Goal: Information Seeking & Learning: Find specific page/section

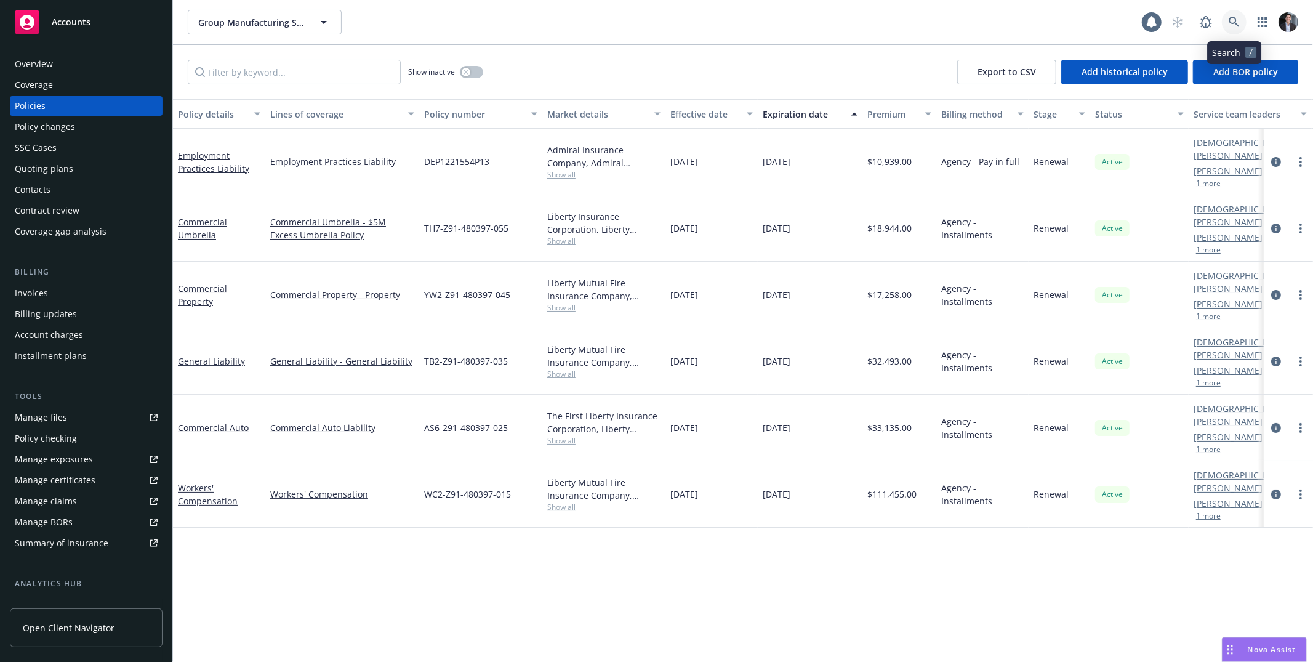
click at [1233, 25] on icon at bounding box center [1234, 22] width 11 height 11
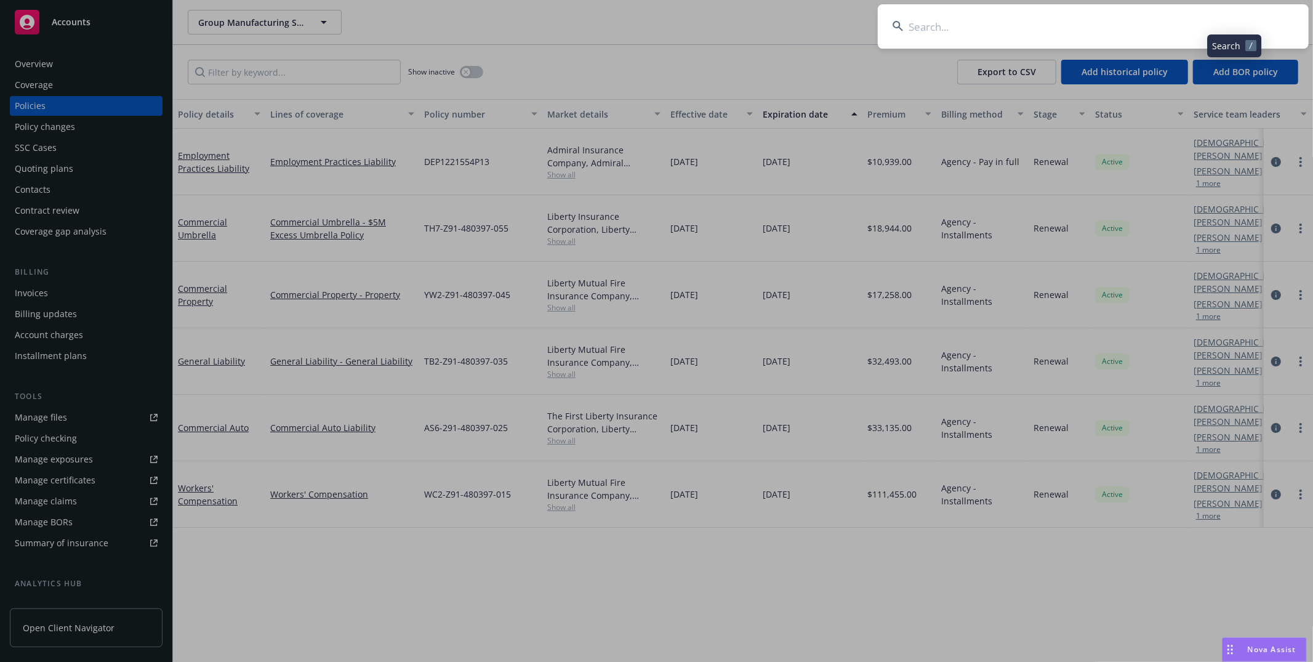
type input "Techpoint, Inc."
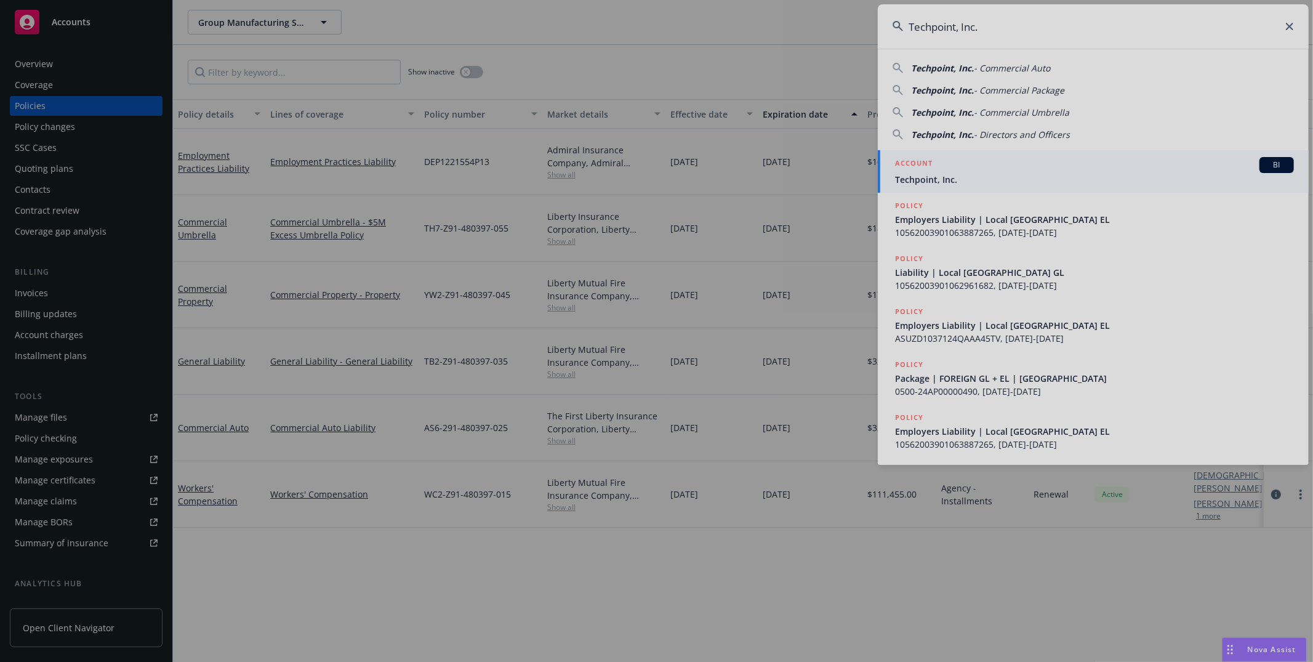
click at [990, 165] on div at bounding box center [656, 331] width 1313 height 662
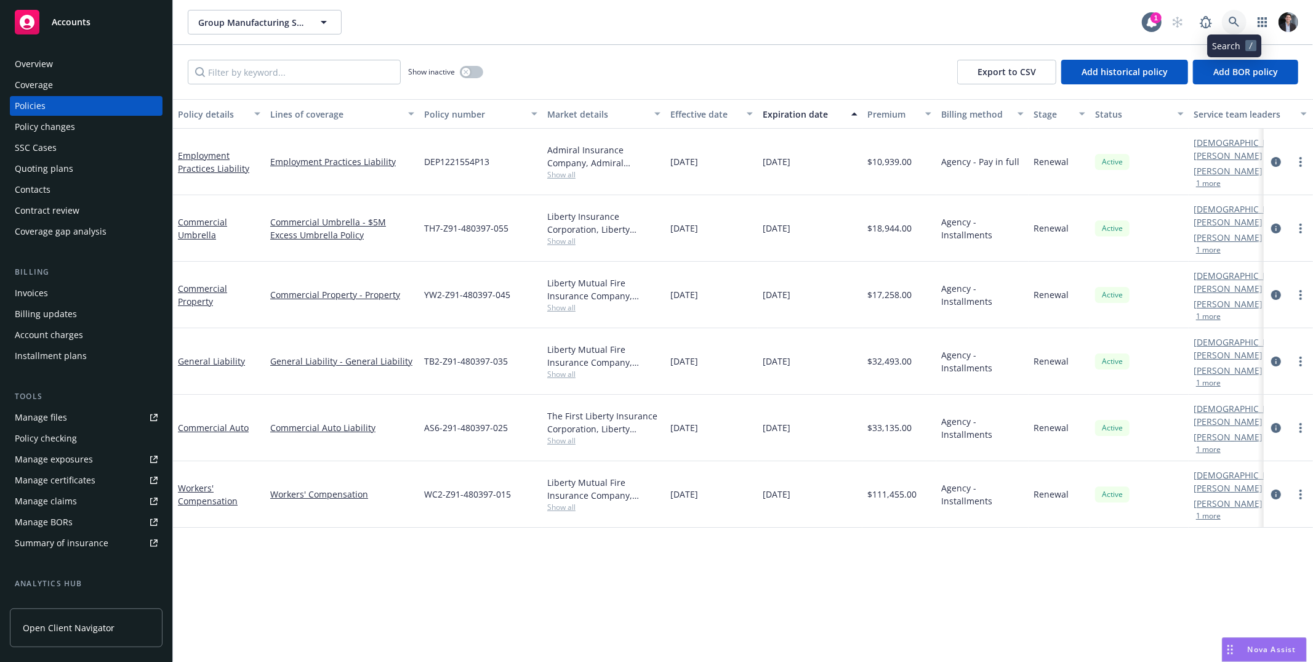
click at [1230, 18] on icon at bounding box center [1234, 22] width 11 height 11
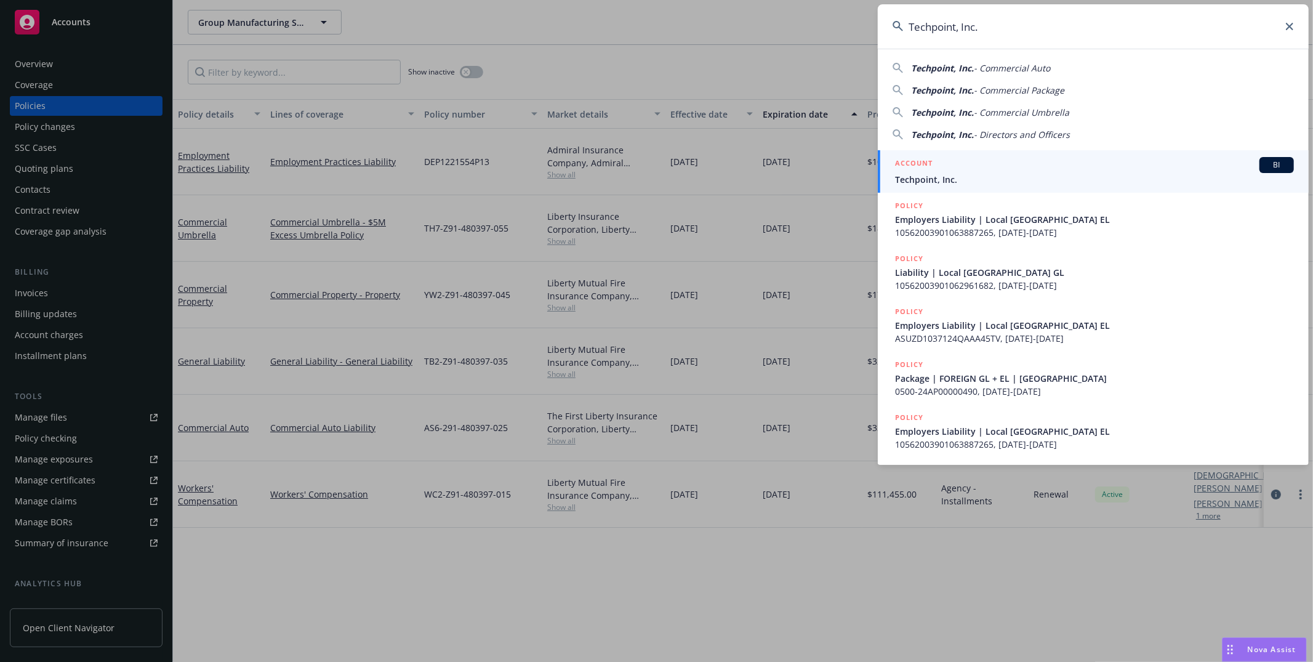
type input "Techpoint, Inc."
click at [979, 172] on div "ACCOUNT BI" at bounding box center [1094, 165] width 399 height 16
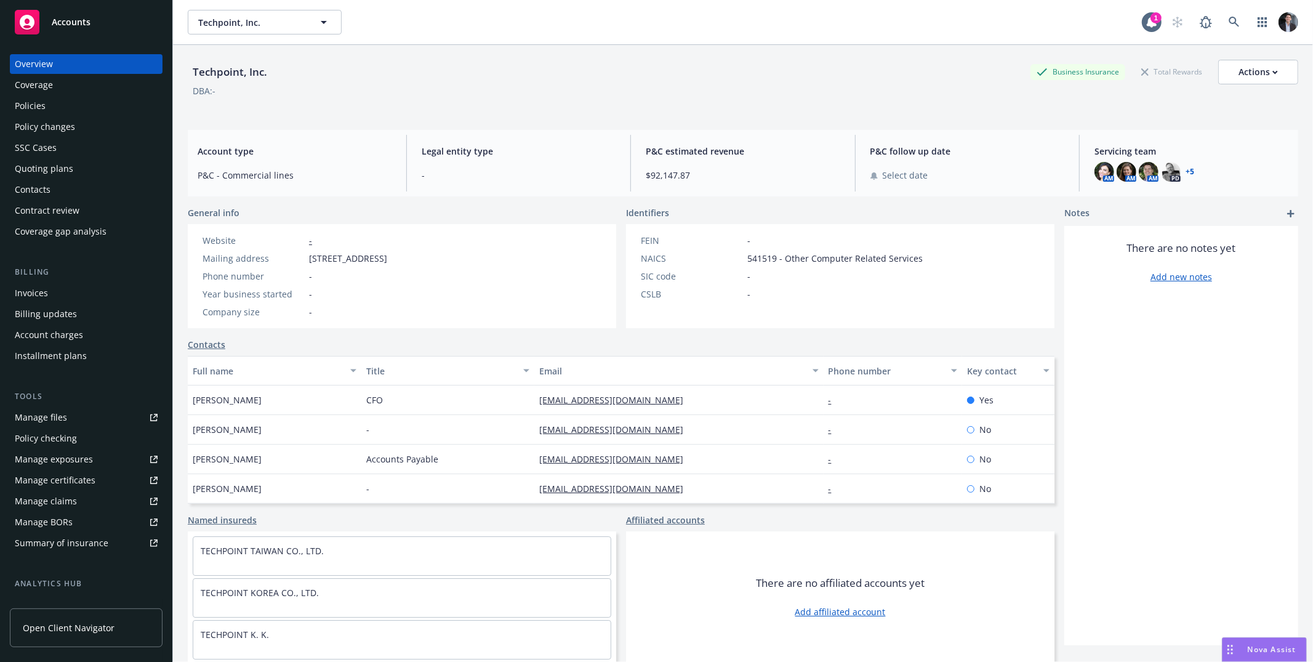
click at [97, 109] on div "Policies" at bounding box center [86, 106] width 143 height 20
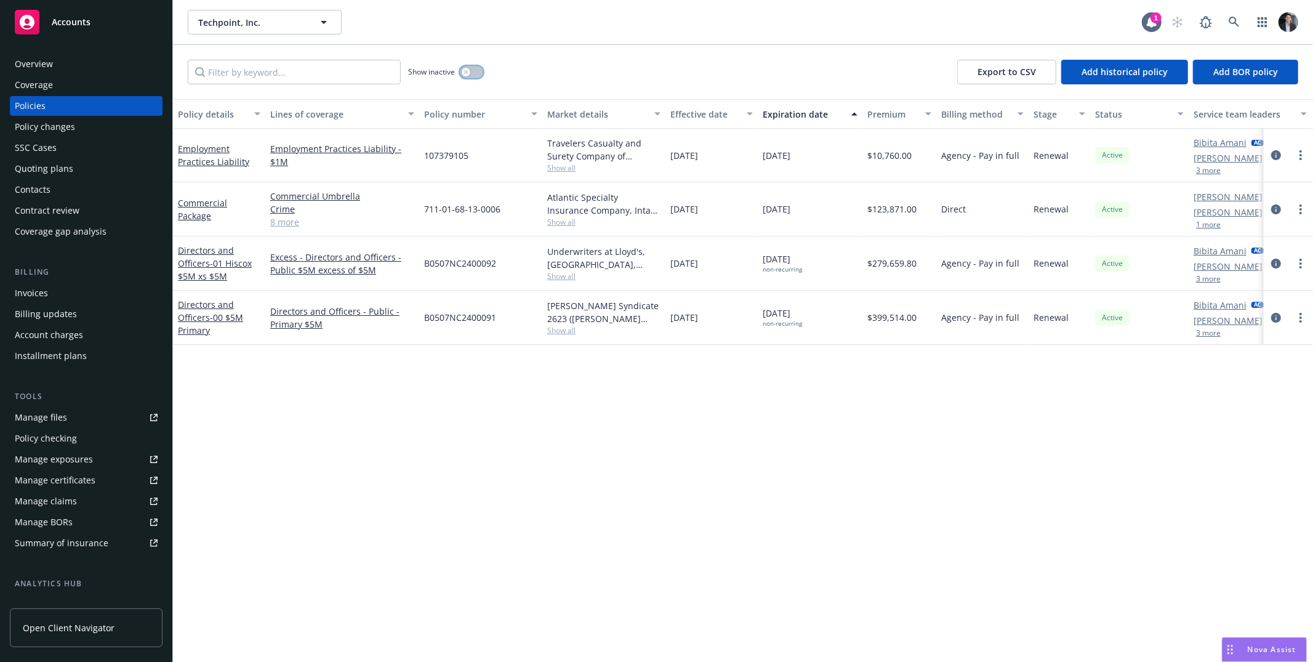
click at [480, 70] on button "button" at bounding box center [471, 72] width 23 height 12
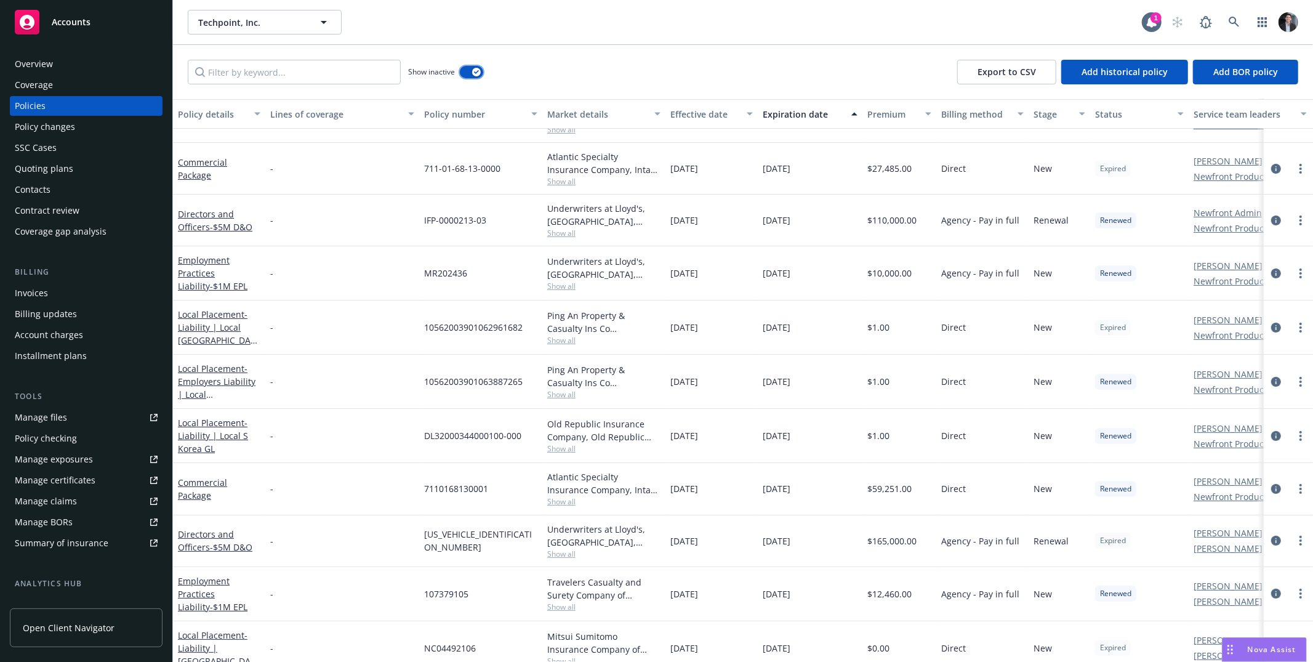
scroll to position [232, 0]
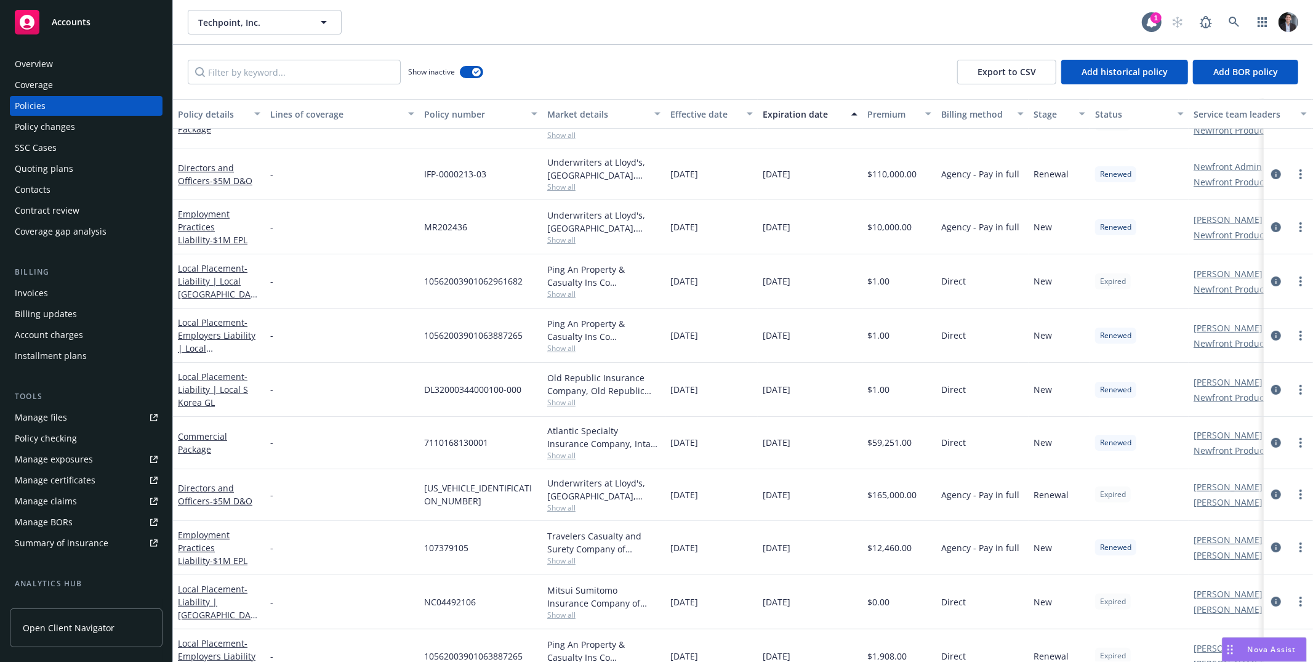
click at [209, 172] on div "Directors and Officers - $5M D&O" at bounding box center [219, 174] width 83 height 26
click at [214, 162] on link "Directors and Officers - $5M D&O" at bounding box center [215, 174] width 75 height 25
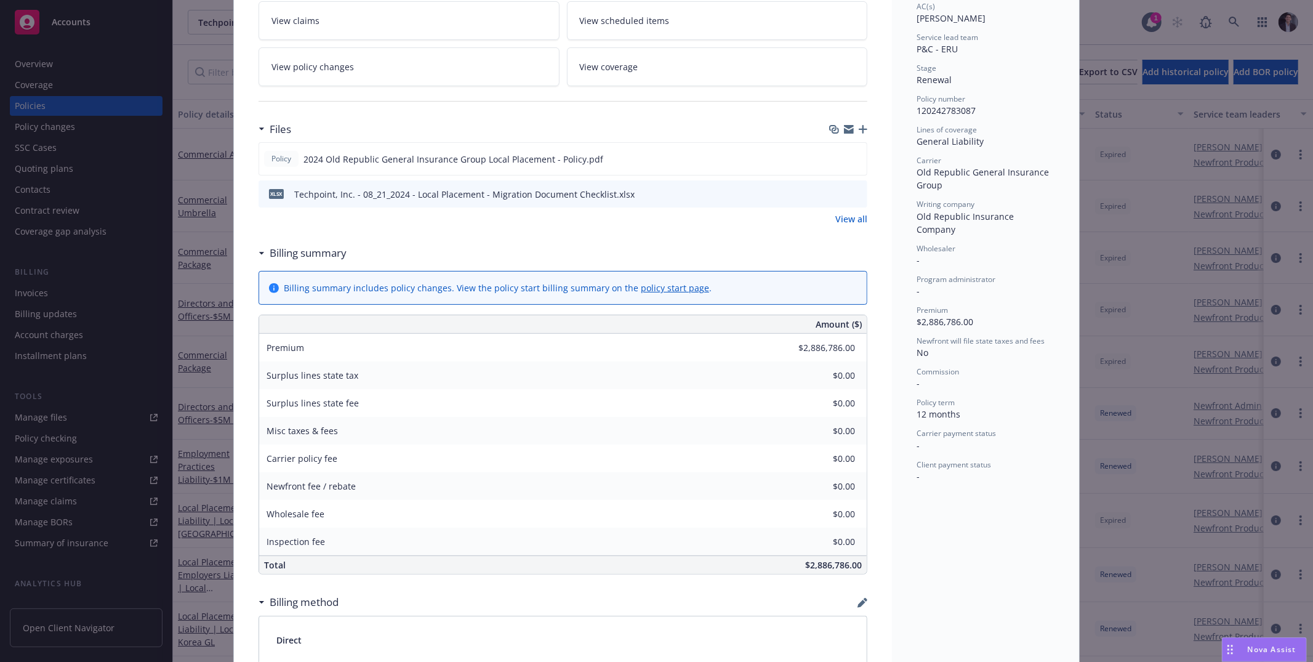
scroll to position [219, 0]
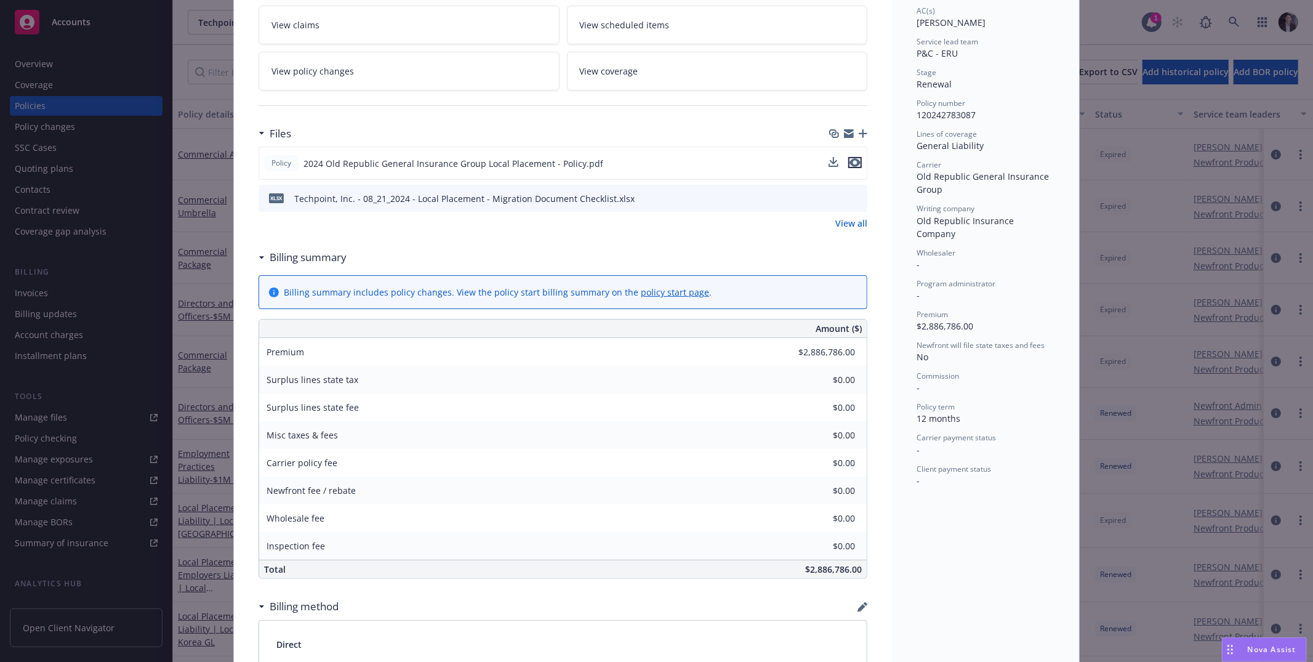
click at [850, 161] on icon "preview file" at bounding box center [855, 162] width 11 height 9
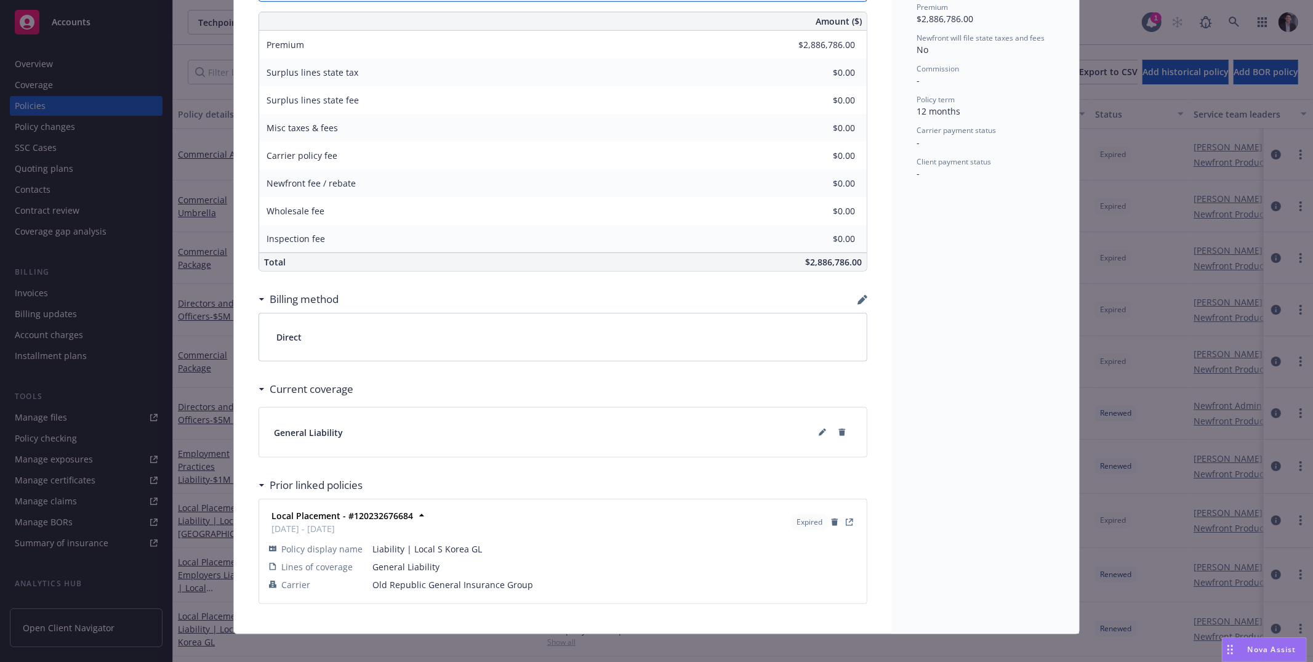
scroll to position [538, 0]
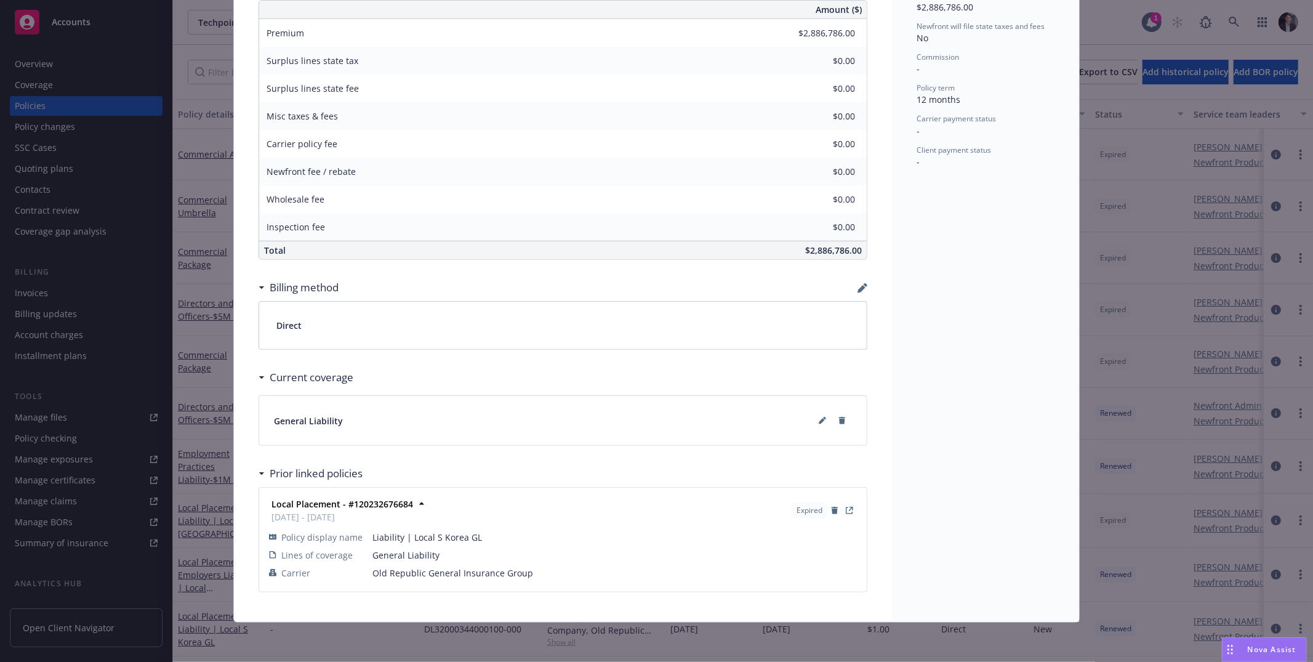
click at [1134, 300] on div "Policy Local Placement - Liability | Local S Korea GL Local S Korea GL Image Ri…" at bounding box center [656, 331] width 1313 height 662
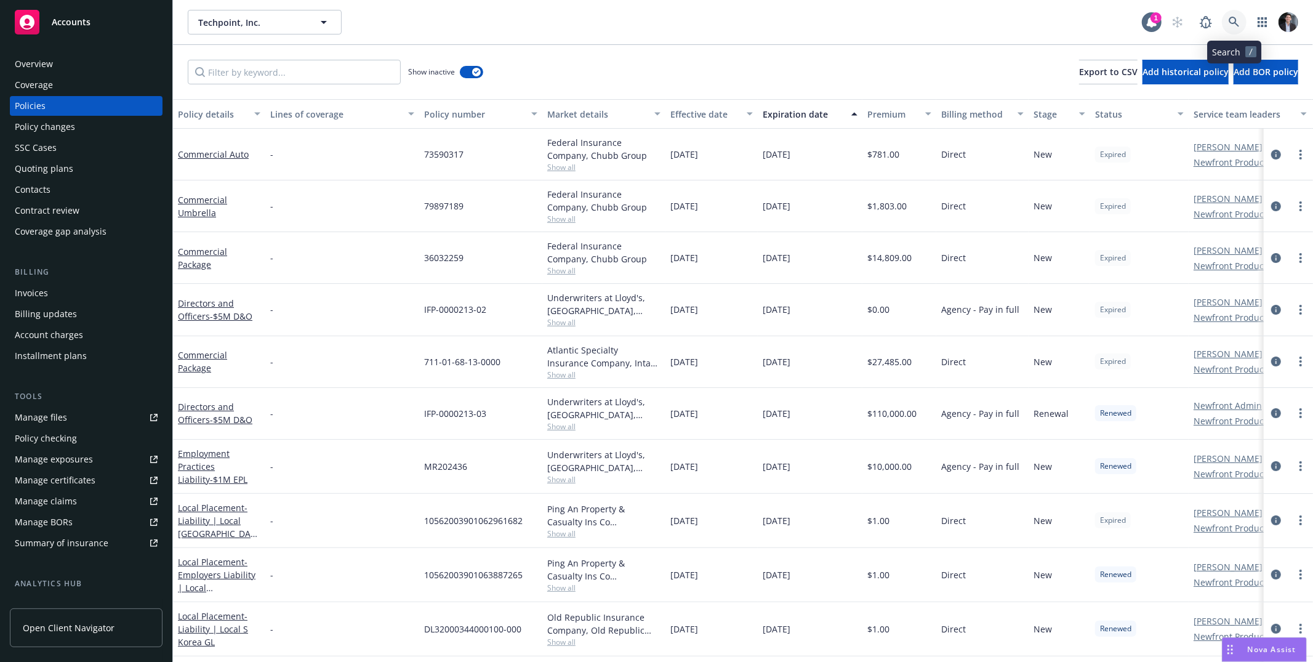
click at [1230, 25] on icon at bounding box center [1234, 22] width 11 height 11
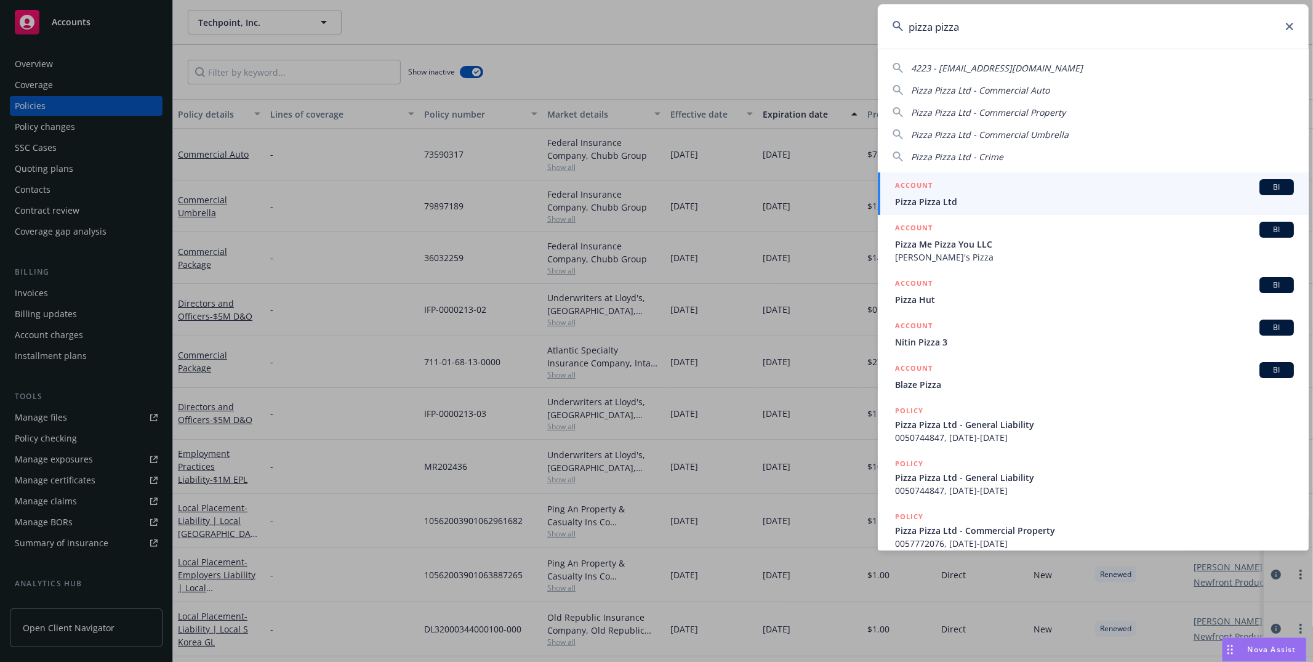
type input "pizza pizza"
click at [987, 191] on div "ACCOUNT BI" at bounding box center [1094, 187] width 399 height 16
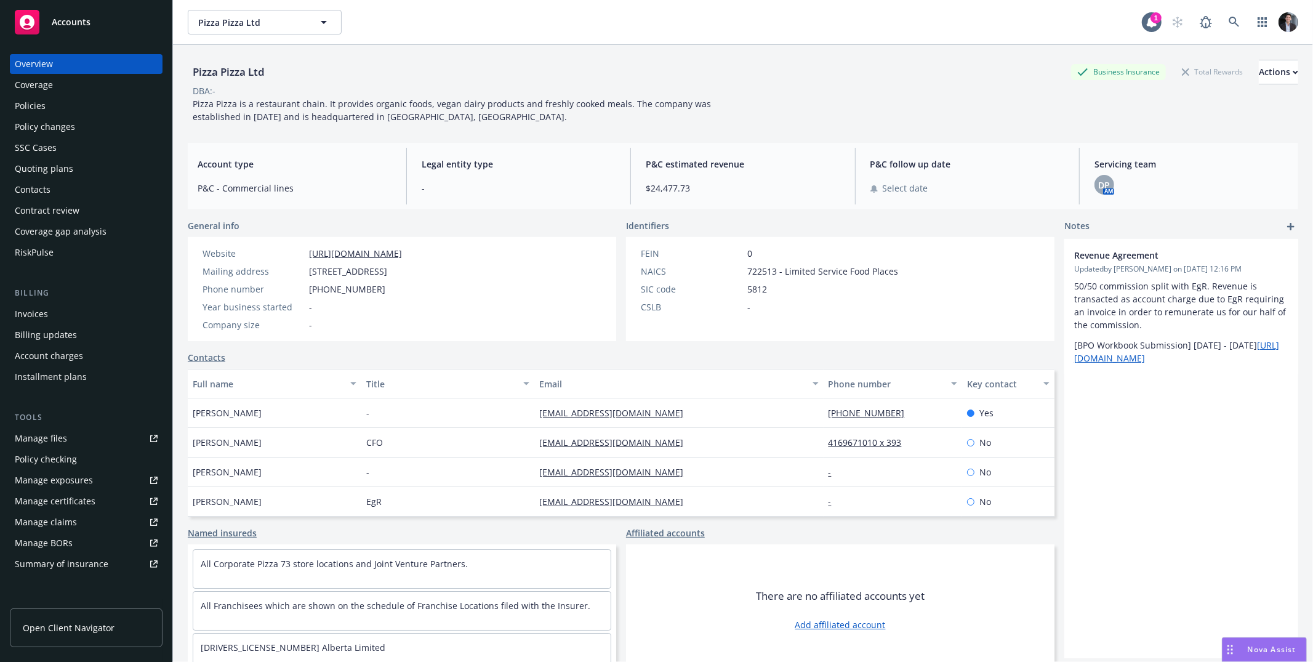
click at [58, 108] on div "Policies" at bounding box center [86, 106] width 143 height 20
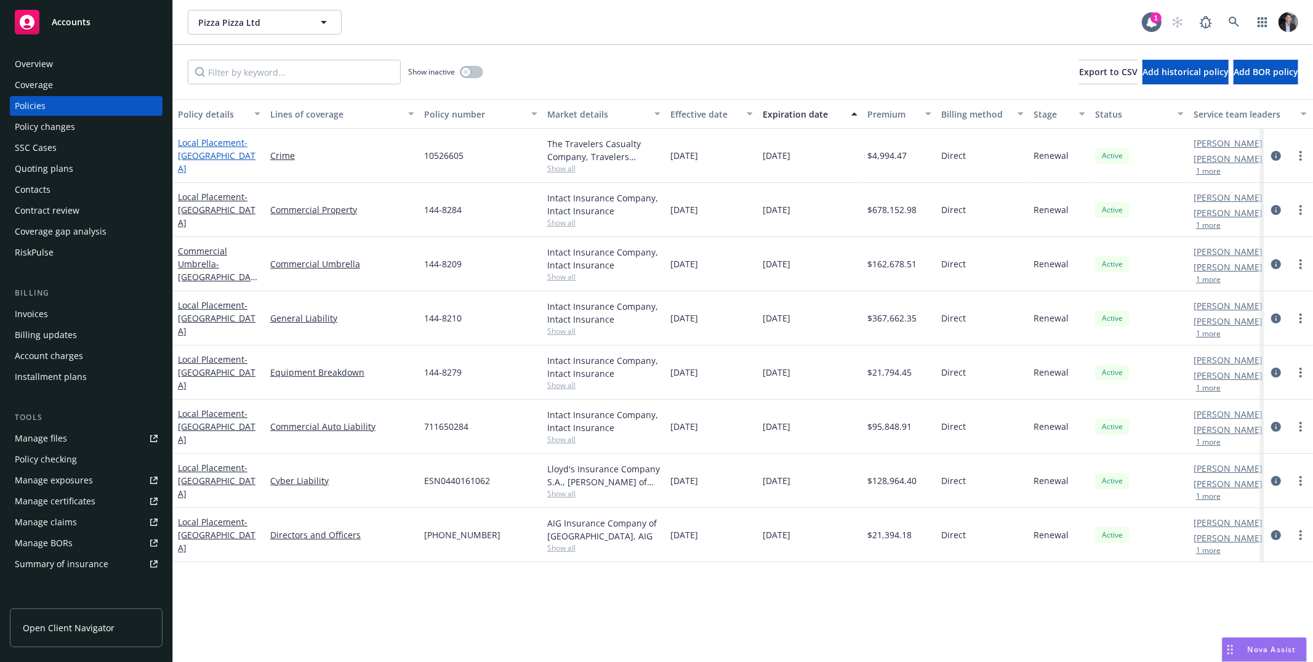
click at [222, 151] on link "Local Placement - Canada" at bounding box center [217, 156] width 78 height 38
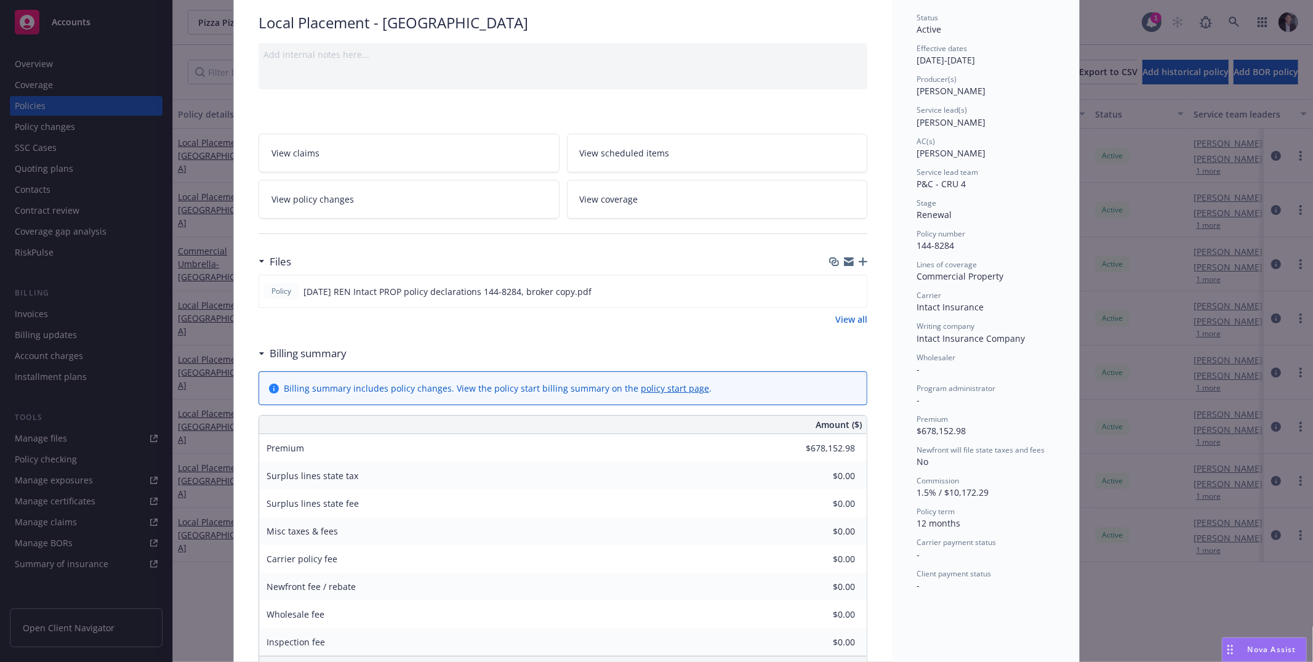
scroll to position [94, 0]
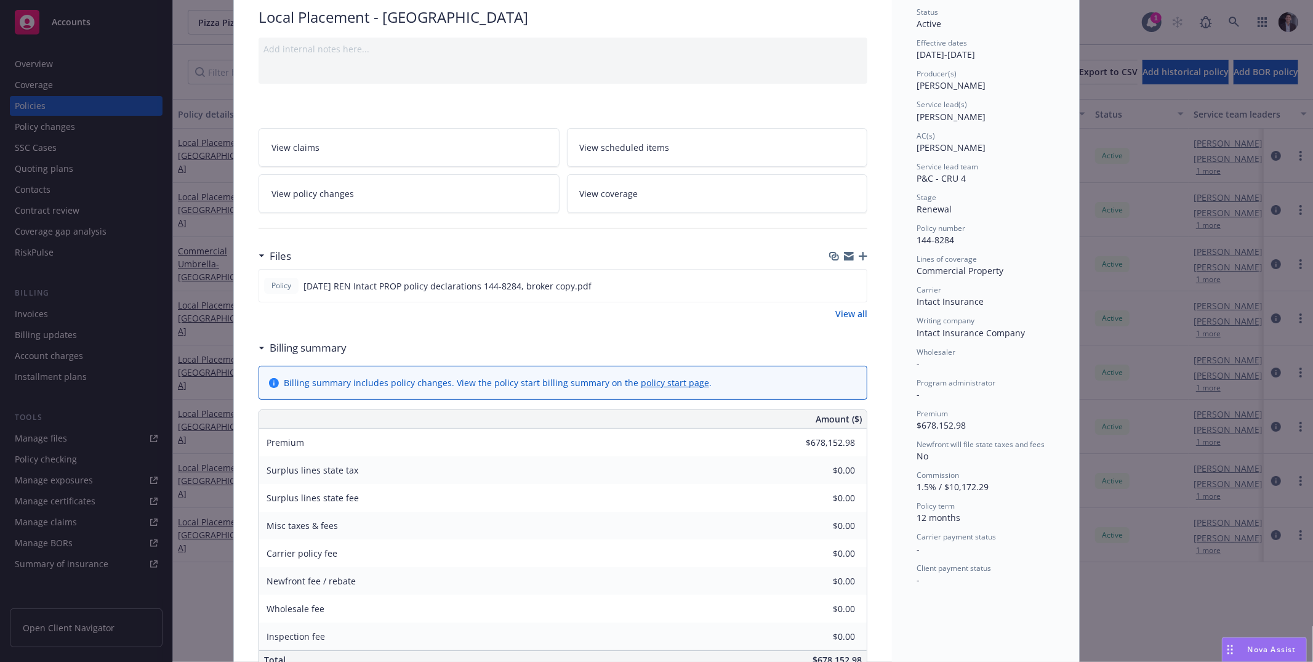
click at [1143, 360] on div "Policy Local Placement - Canada Add internal notes here... View claims View sch…" at bounding box center [656, 331] width 1313 height 662
click at [1142, 360] on div "Policy Local Placement - Canada Add internal notes here... View claims View sch…" at bounding box center [656, 331] width 1313 height 662
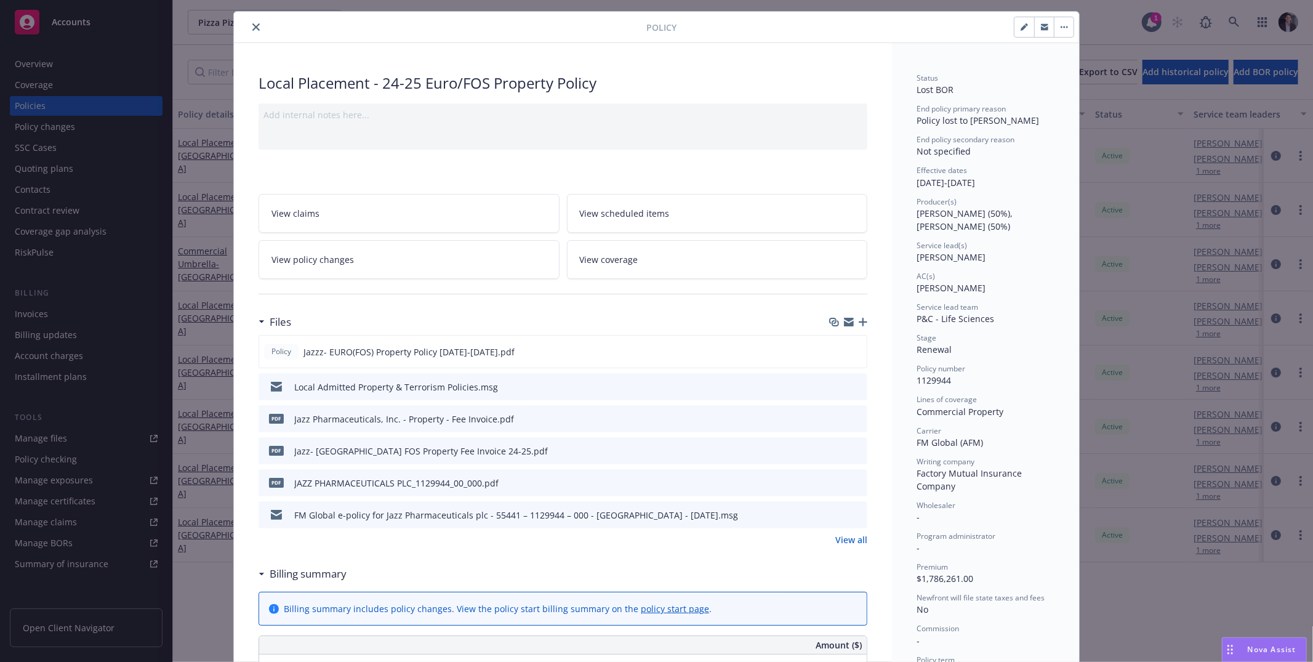
scroll to position [31, 0]
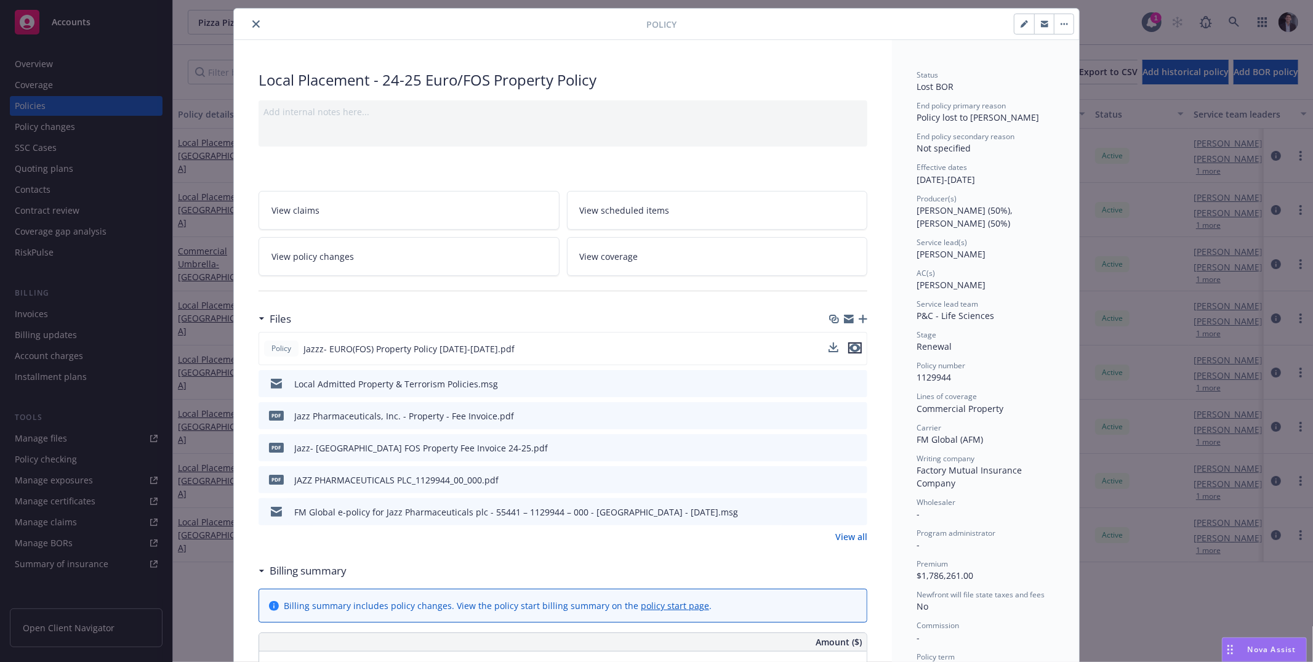
click at [853, 345] on icon "preview file" at bounding box center [855, 348] width 11 height 9
click at [1190, 193] on div "Policy Local Placement - 24-25 Euro/FOS Property Policy Add internal notes here…" at bounding box center [656, 331] width 1313 height 662
click at [1178, 244] on div "Policy Local Placement - 24-25 Euro/FOS Property Policy Add internal notes here…" at bounding box center [656, 331] width 1313 height 662
click at [252, 23] on icon "close" at bounding box center [255, 23] width 7 height 7
